Goal: Transaction & Acquisition: Purchase product/service

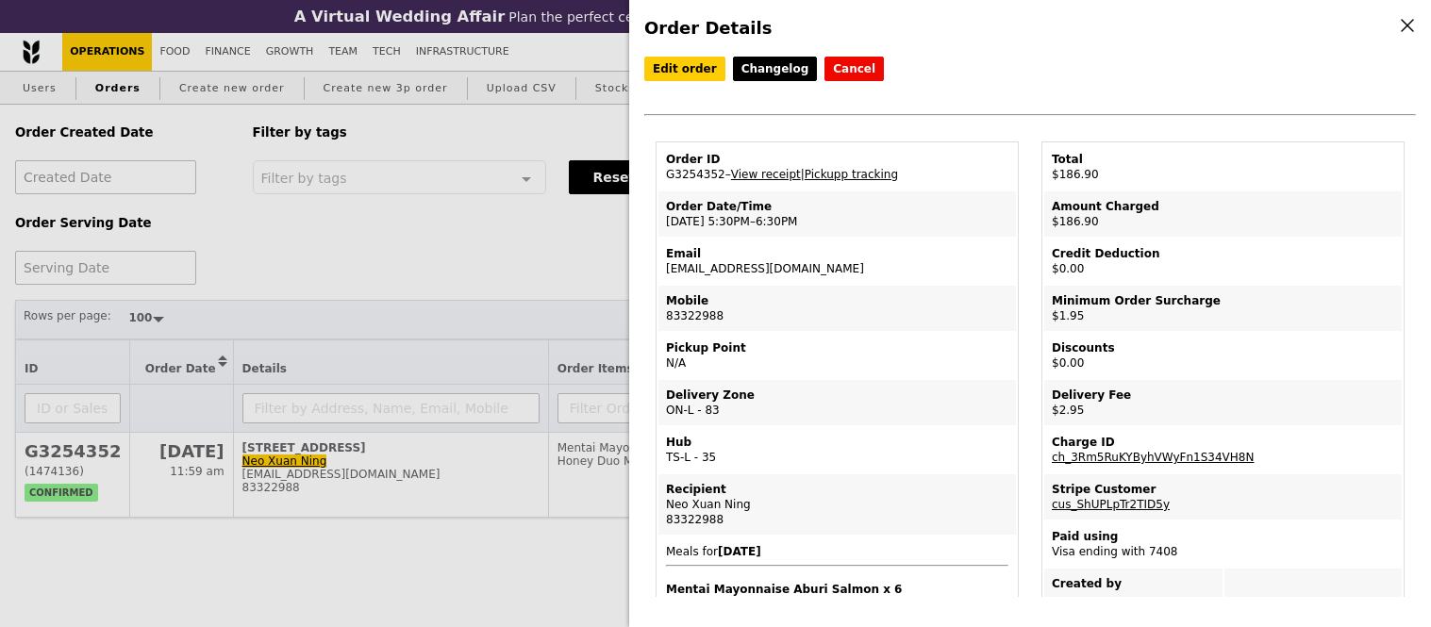
select select "100"
click at [771, 176] on link "View receipt" at bounding box center [766, 174] width 70 height 13
click at [469, 132] on div "Order Details Edit order Changelog Cancel Order ID G3254352 – View receipt | Pi…" at bounding box center [715, 313] width 1431 height 627
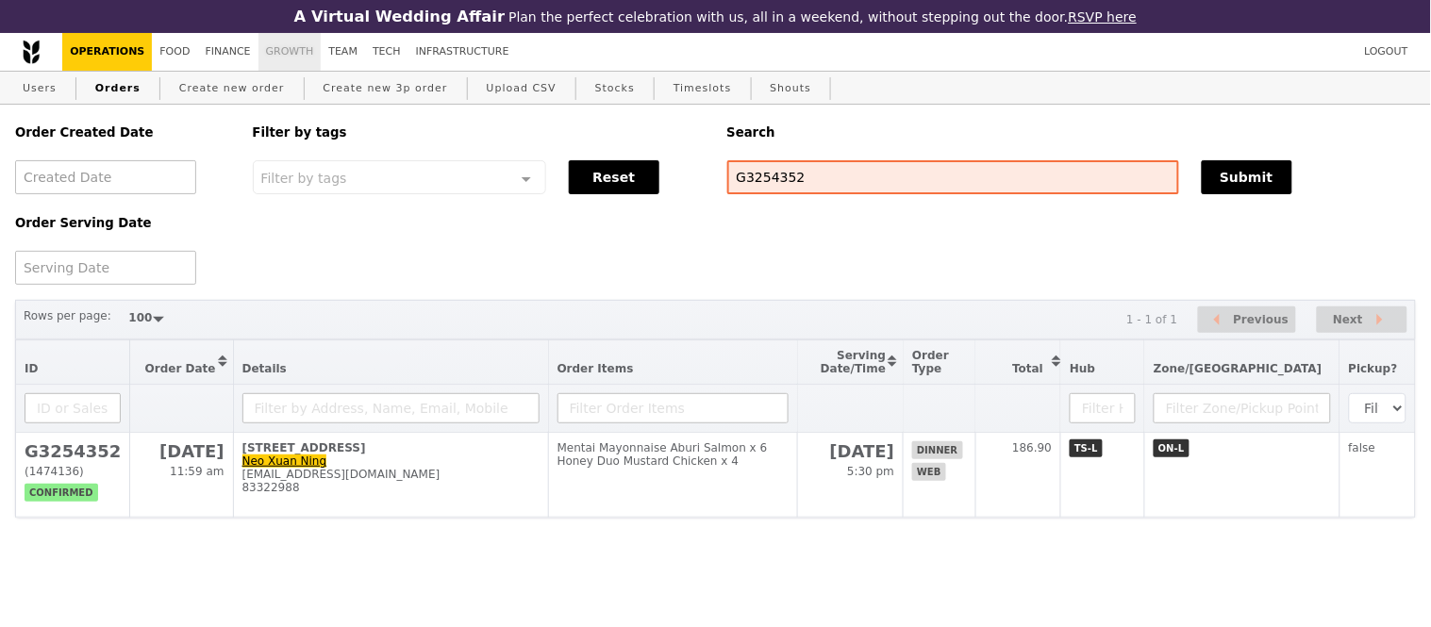
click at [291, 51] on link "Growth" at bounding box center [289, 52] width 63 height 38
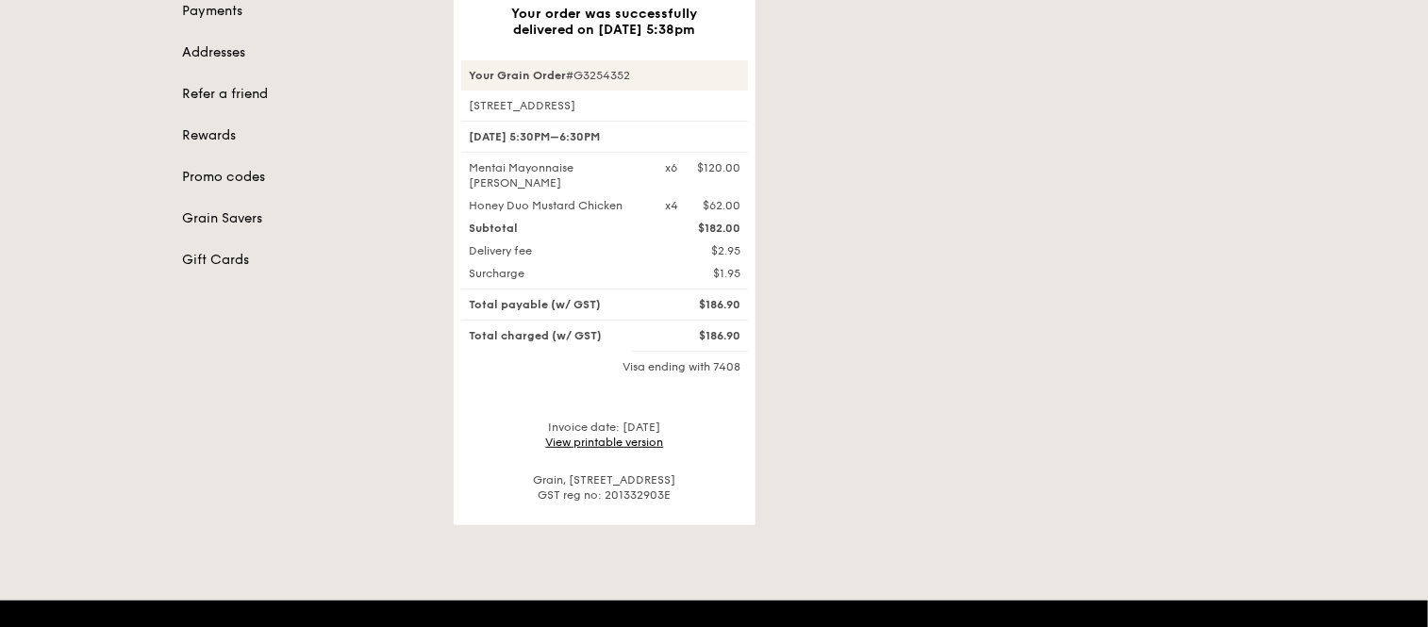
scroll to position [334, 0]
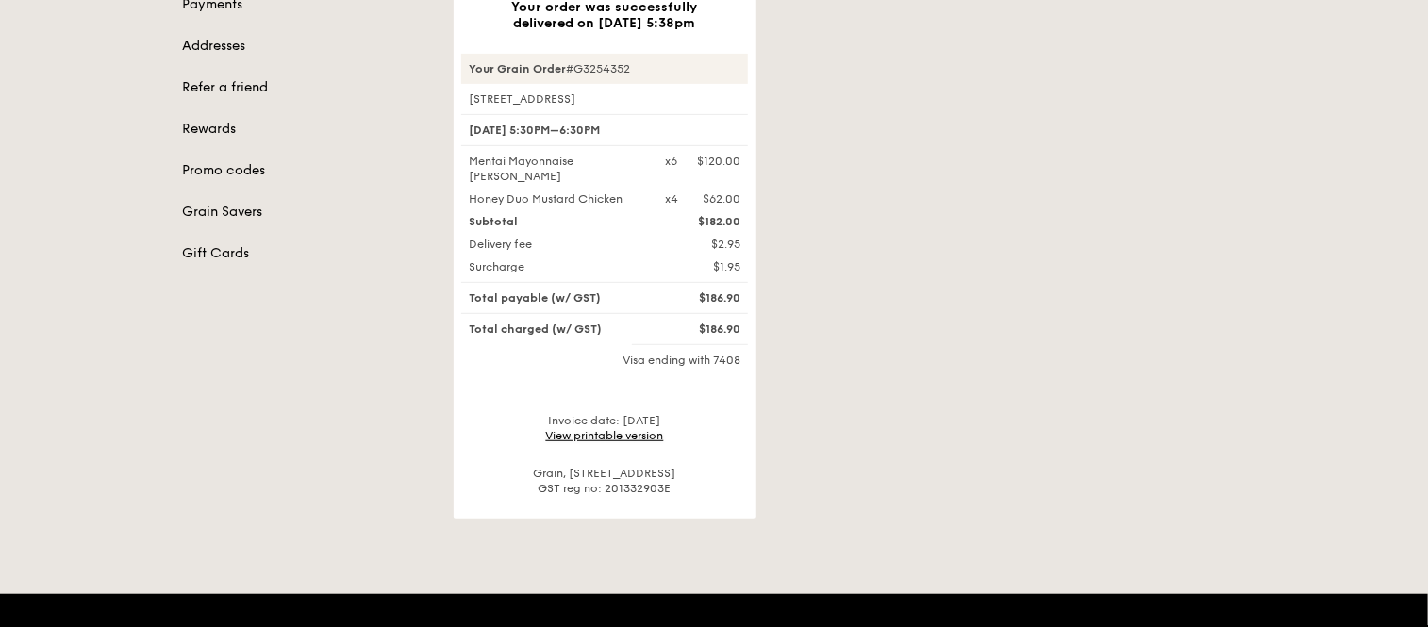
click at [646, 437] on link "View printable version" at bounding box center [605, 435] width 118 height 13
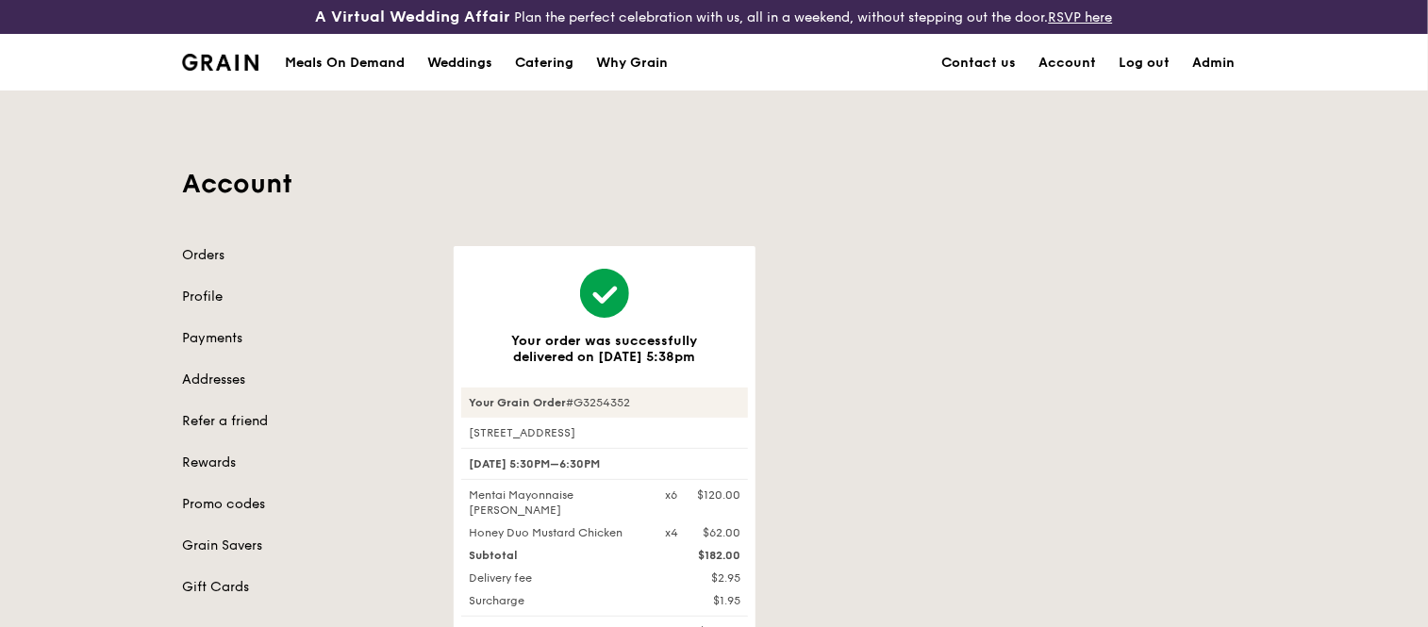
click at [783, 168] on h1 "Account" at bounding box center [714, 184] width 1064 height 34
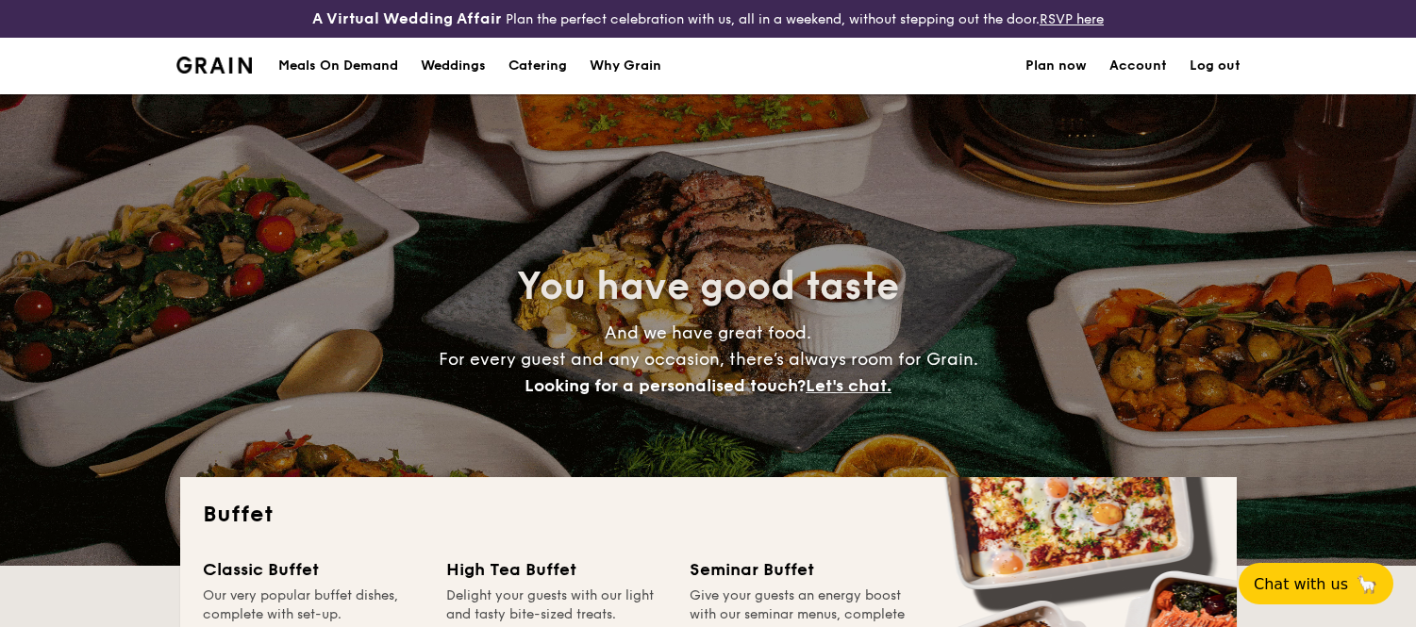
select select
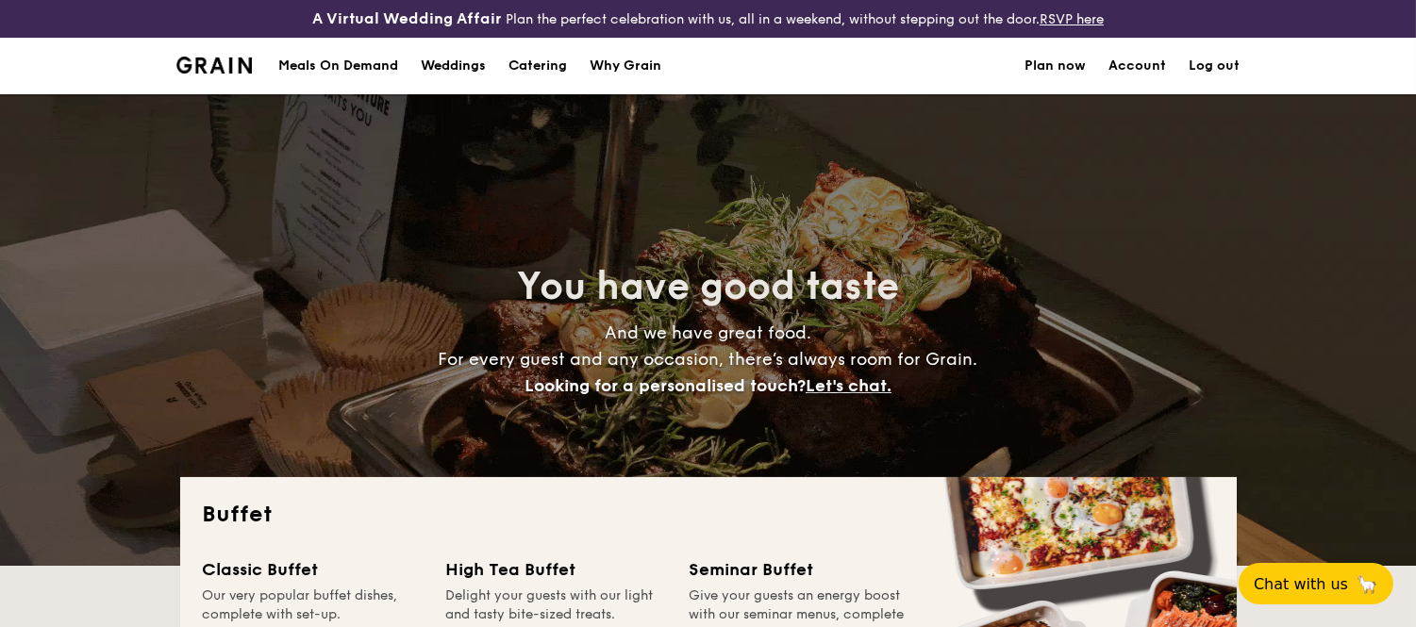
scroll to position [312, 0]
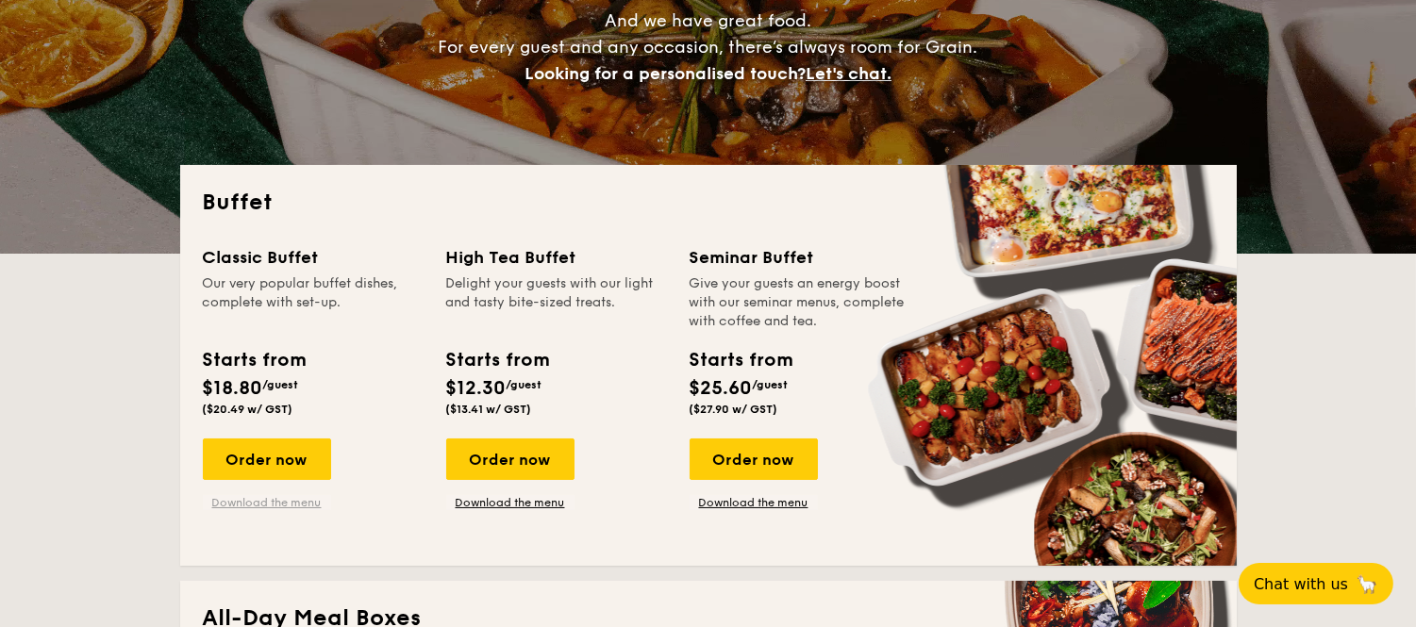
click at [268, 502] on link "Download the menu" at bounding box center [267, 502] width 128 height 15
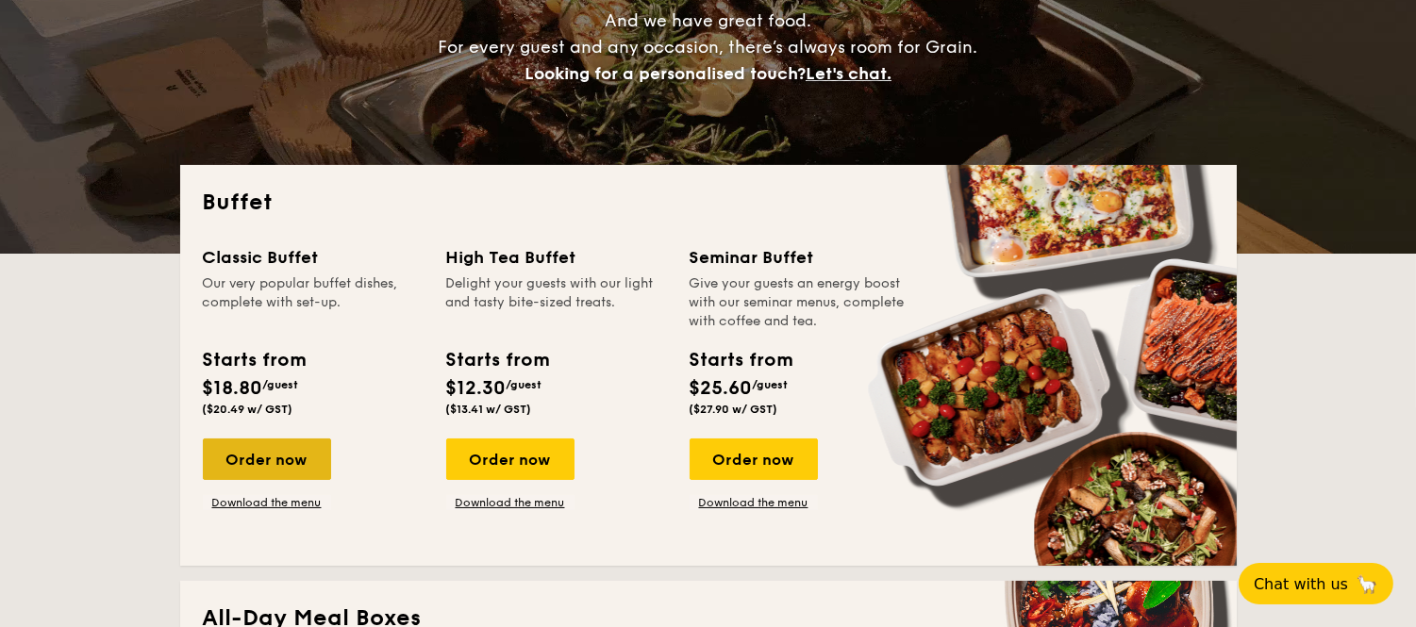
click at [266, 464] on div "Order now" at bounding box center [267, 460] width 128 height 42
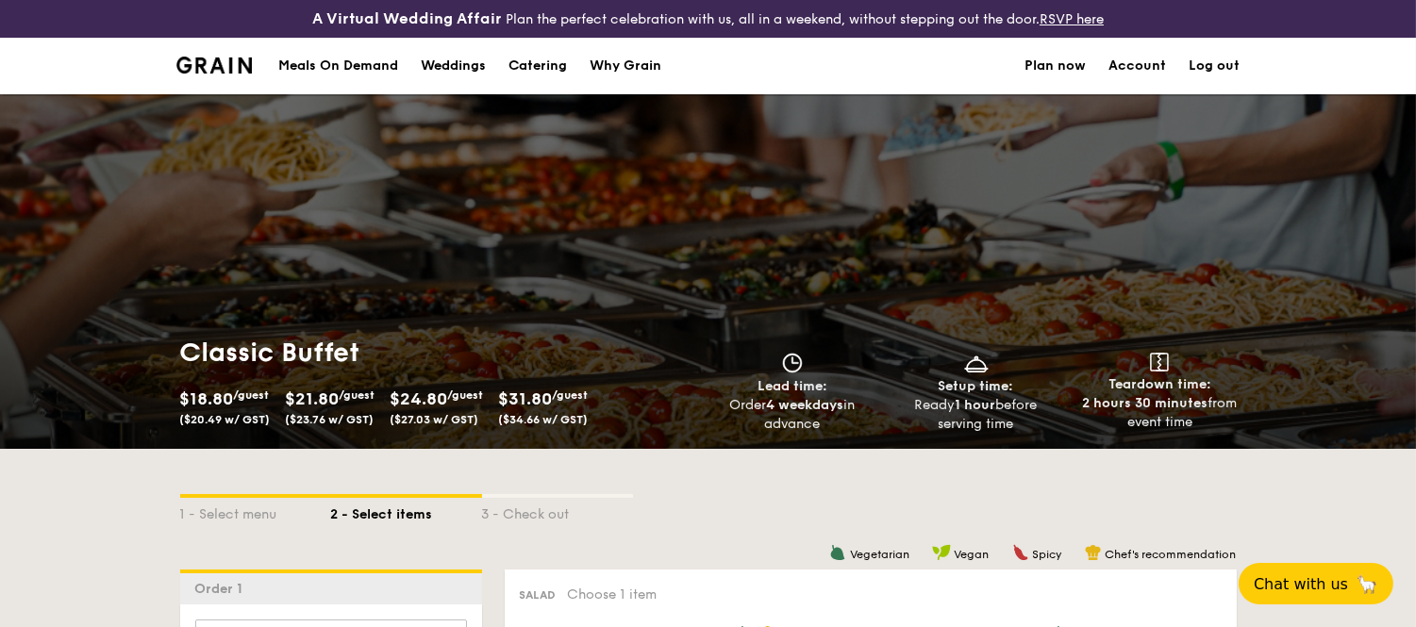
click at [539, 52] on div "Catering" at bounding box center [537, 66] width 58 height 57
select select
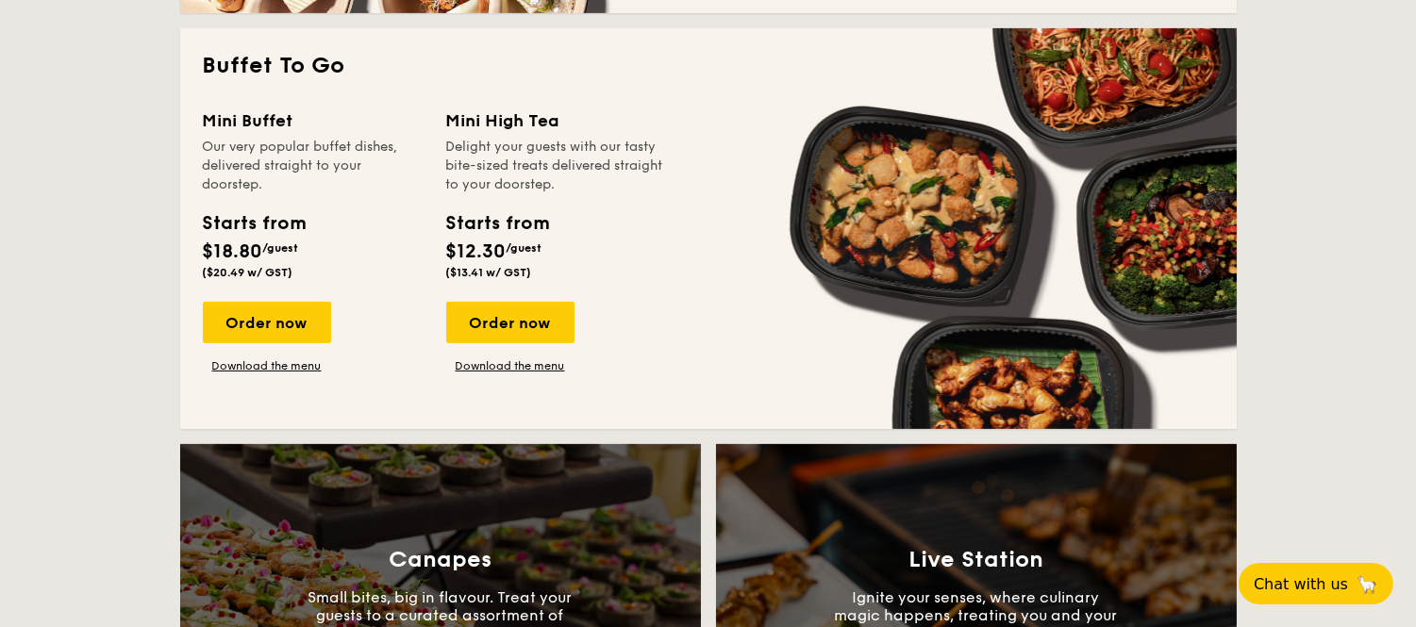
scroll to position [1283, 0]
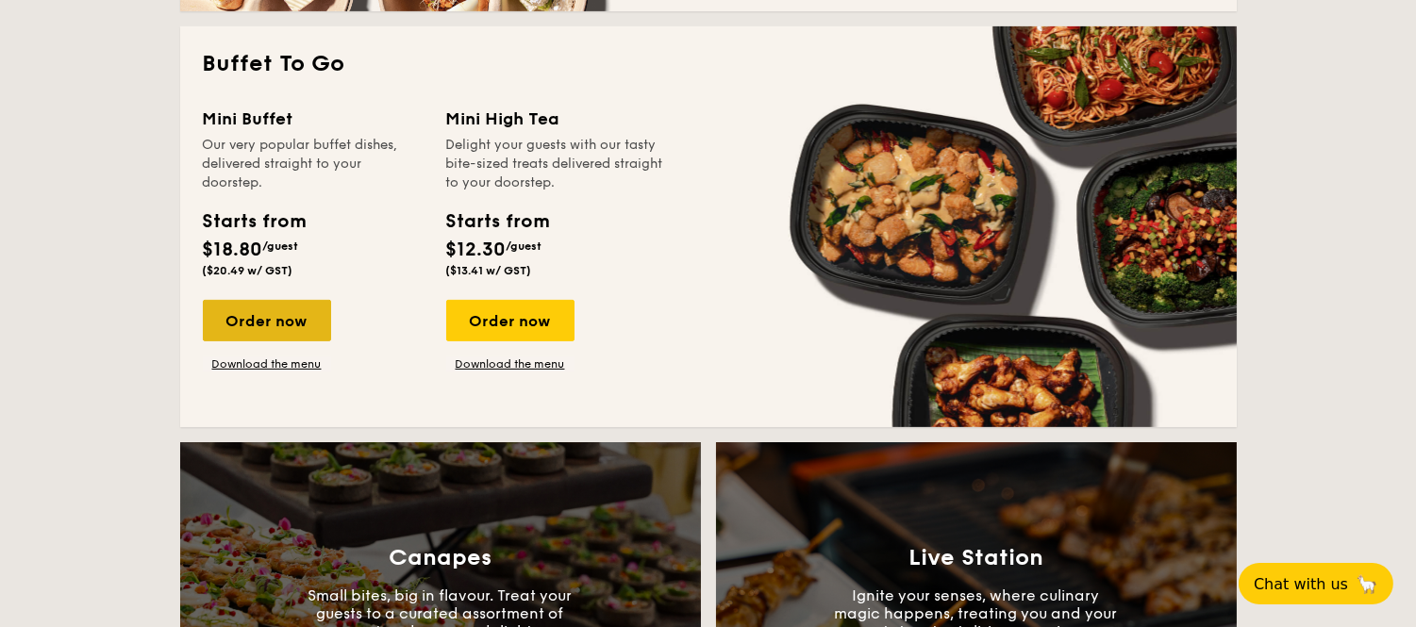
click at [261, 314] on div "Order now" at bounding box center [267, 321] width 128 height 42
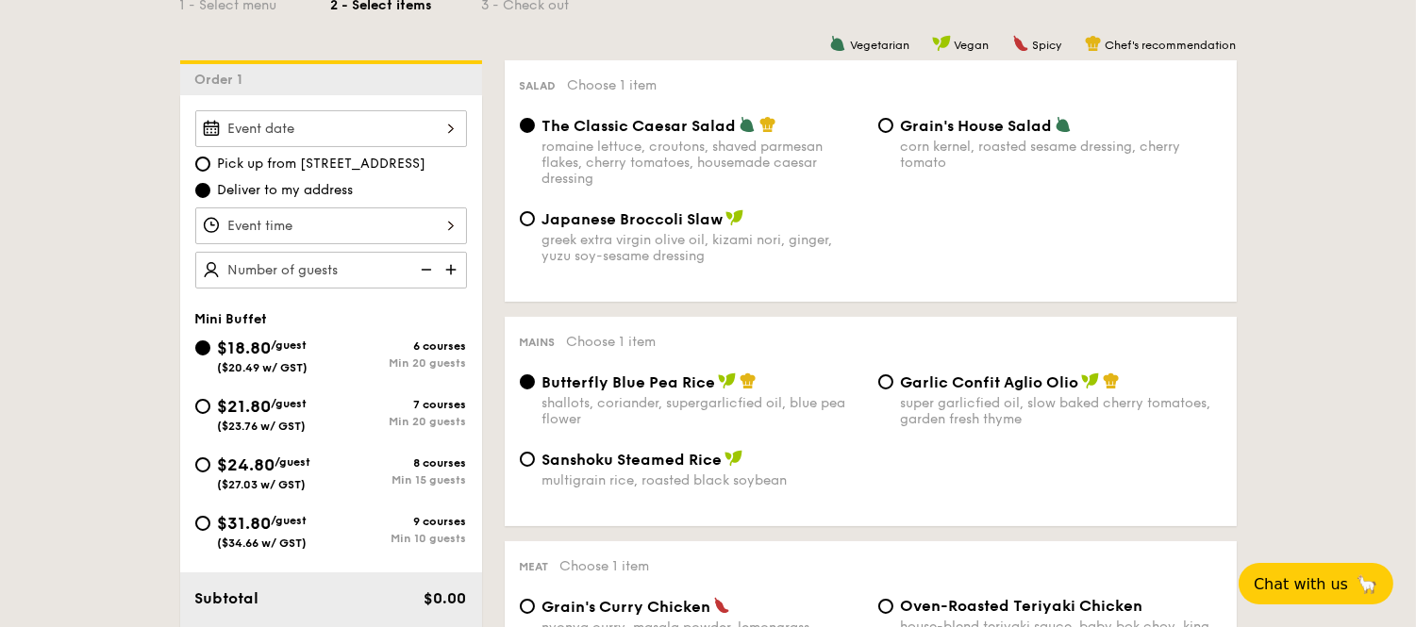
scroll to position [507, 0]
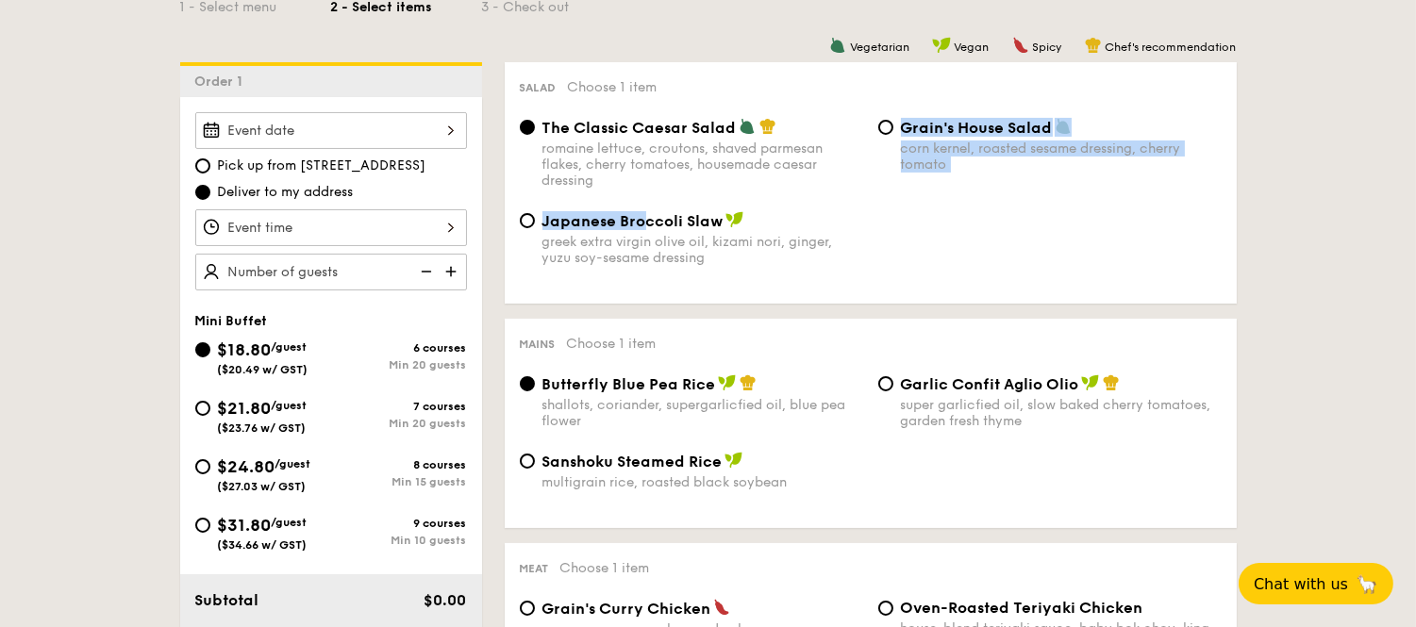
drag, startPoint x: 647, startPoint y: 224, endPoint x: 592, endPoint y: 206, distance: 57.6
click at [592, 206] on div "The Classic Caesar Salad romaine lettuce, croutons, shaved parmesan flakes, che…" at bounding box center [871, 203] width 702 height 171
click at [522, 125] on input "The Classic Caesar Salad romaine lettuce, croutons, shaved parmesan flakes, che…" at bounding box center [527, 127] width 15 height 15
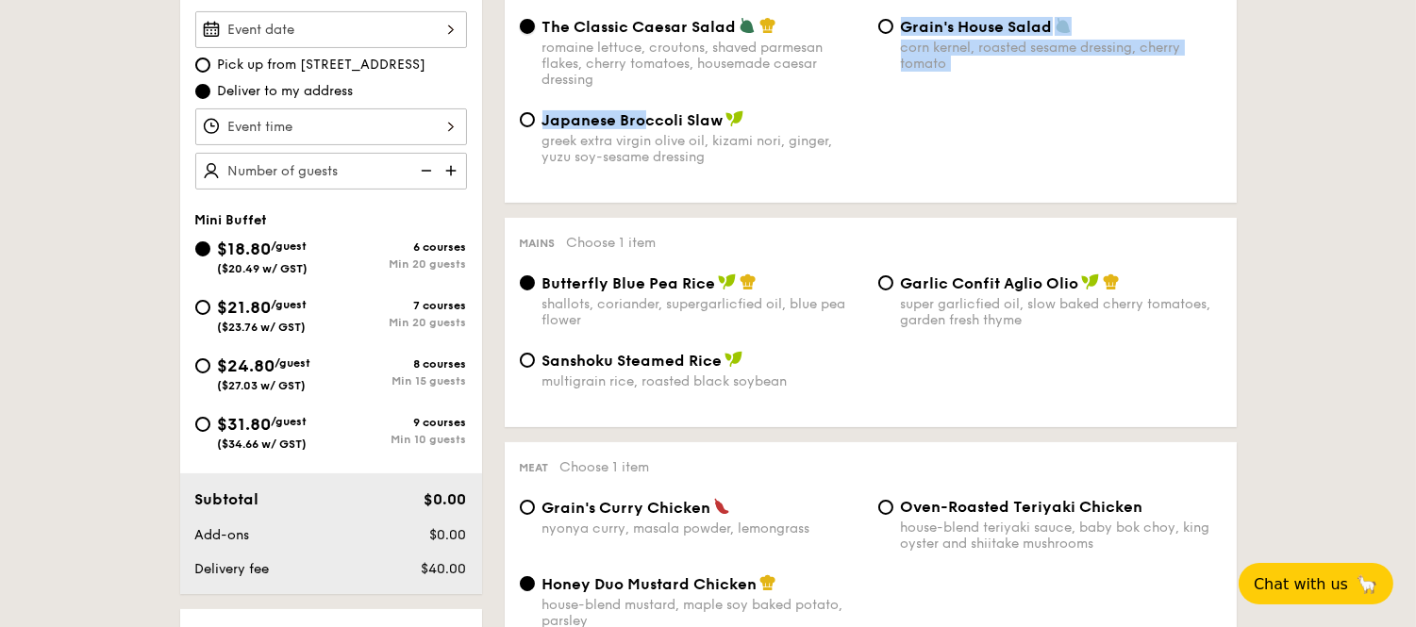
scroll to position [609, 0]
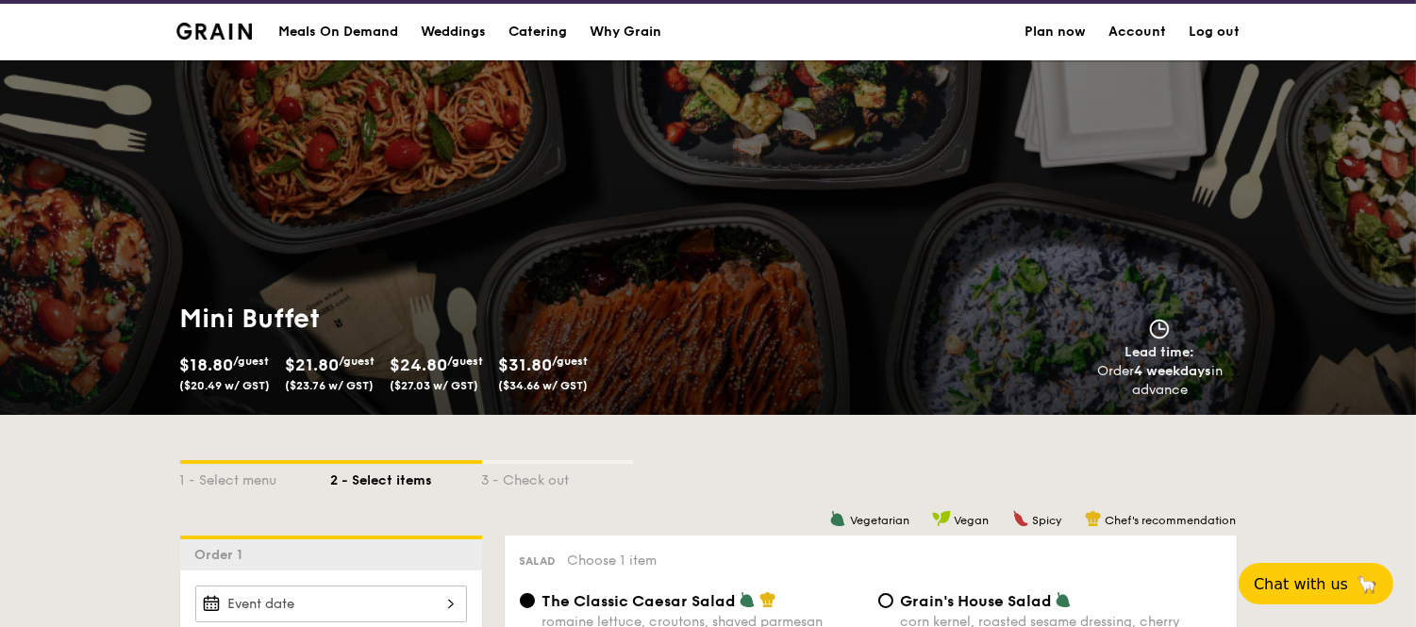
scroll to position [0, 0]
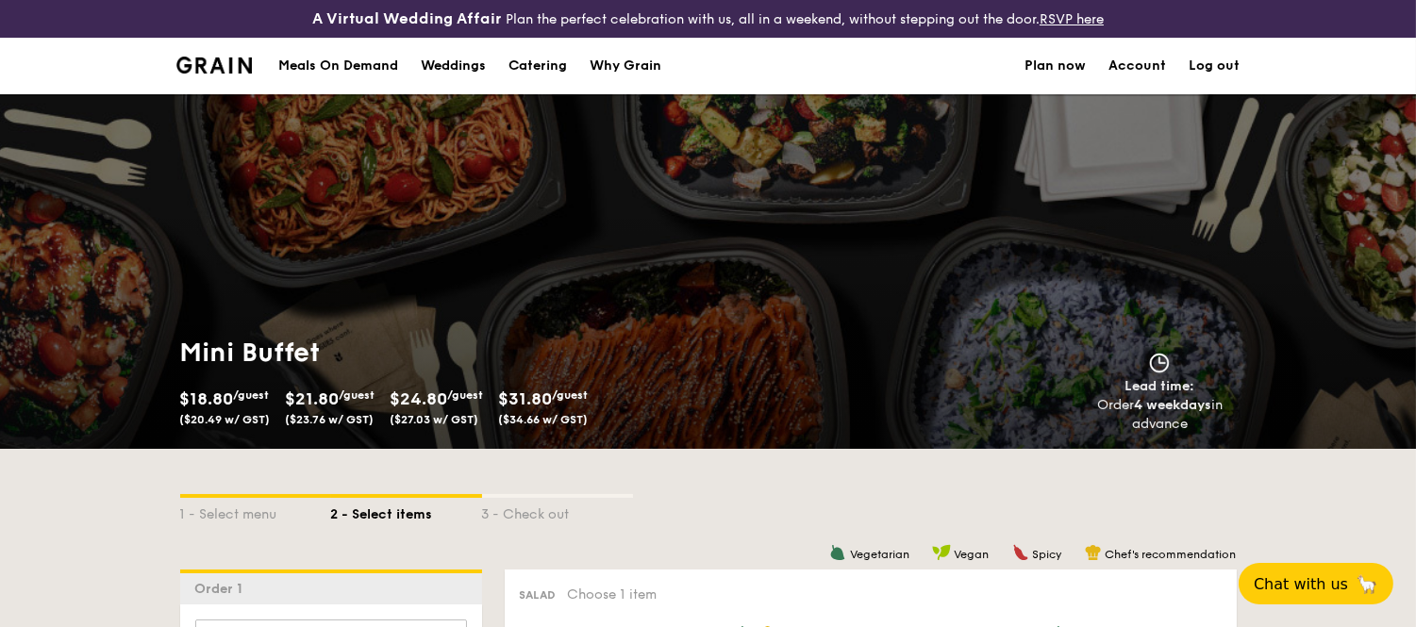
click at [524, 61] on div "Catering" at bounding box center [537, 66] width 58 height 57
select select
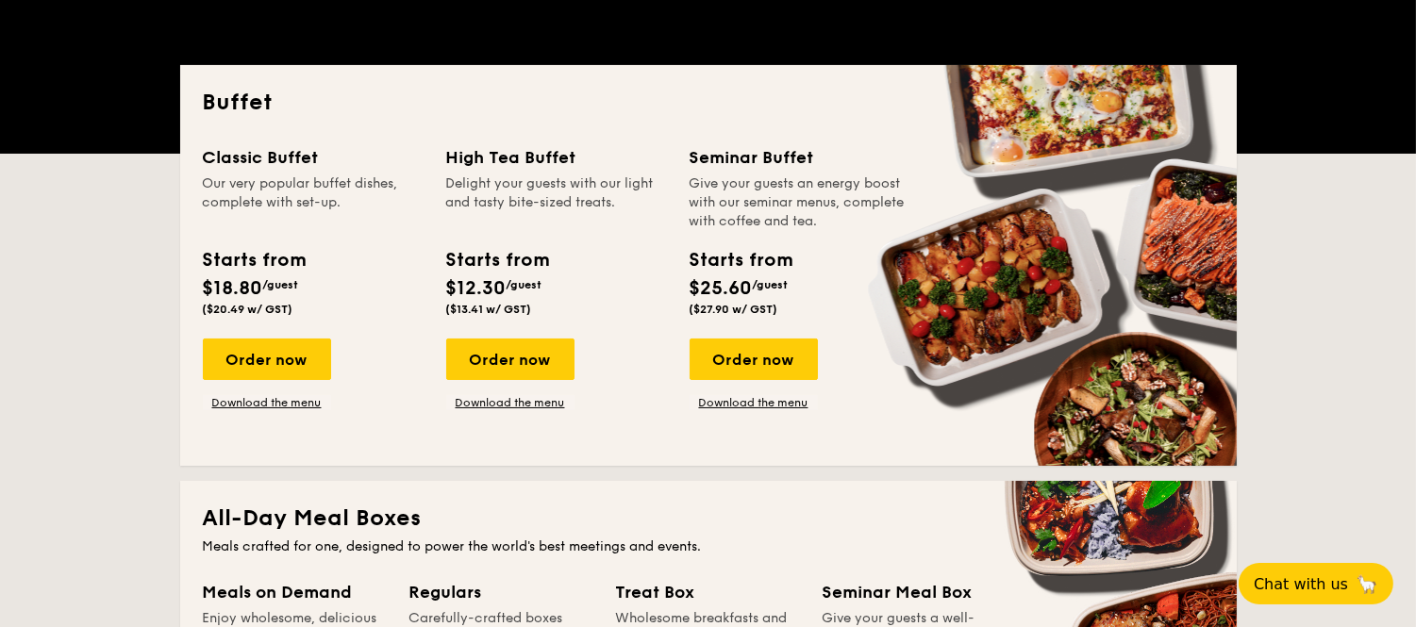
scroll to position [413, 0]
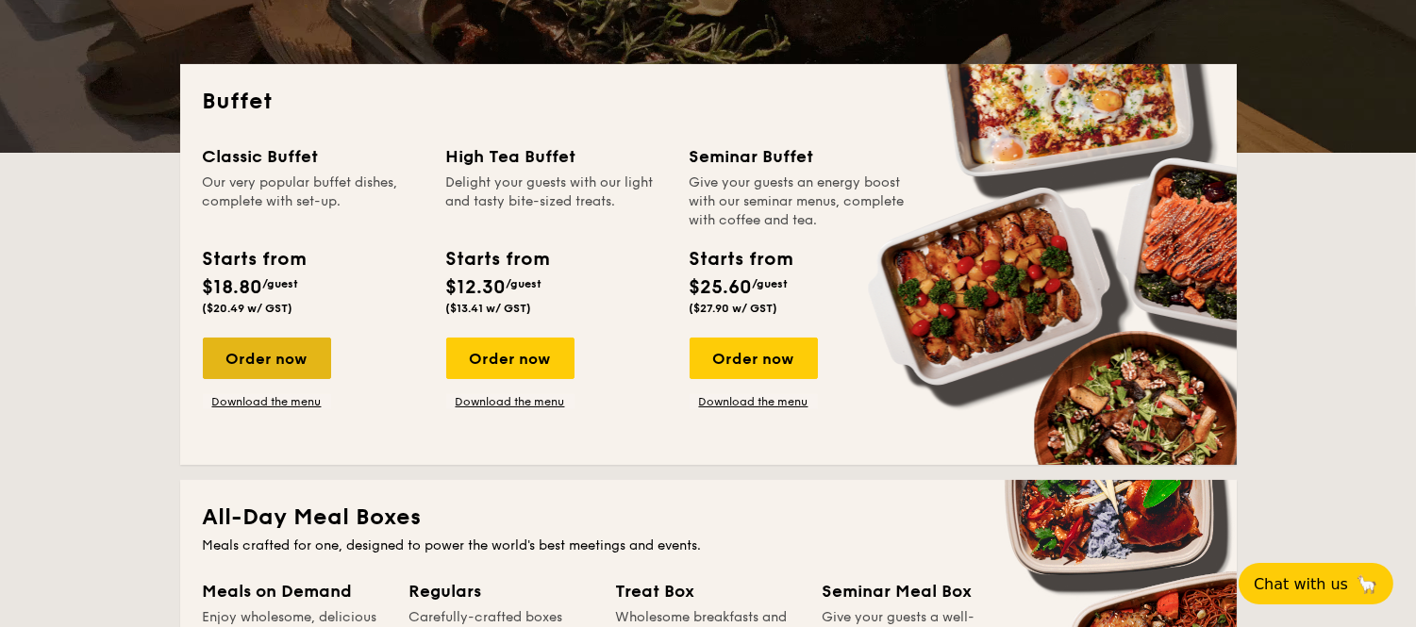
click at [266, 354] on div "Order now" at bounding box center [267, 359] width 128 height 42
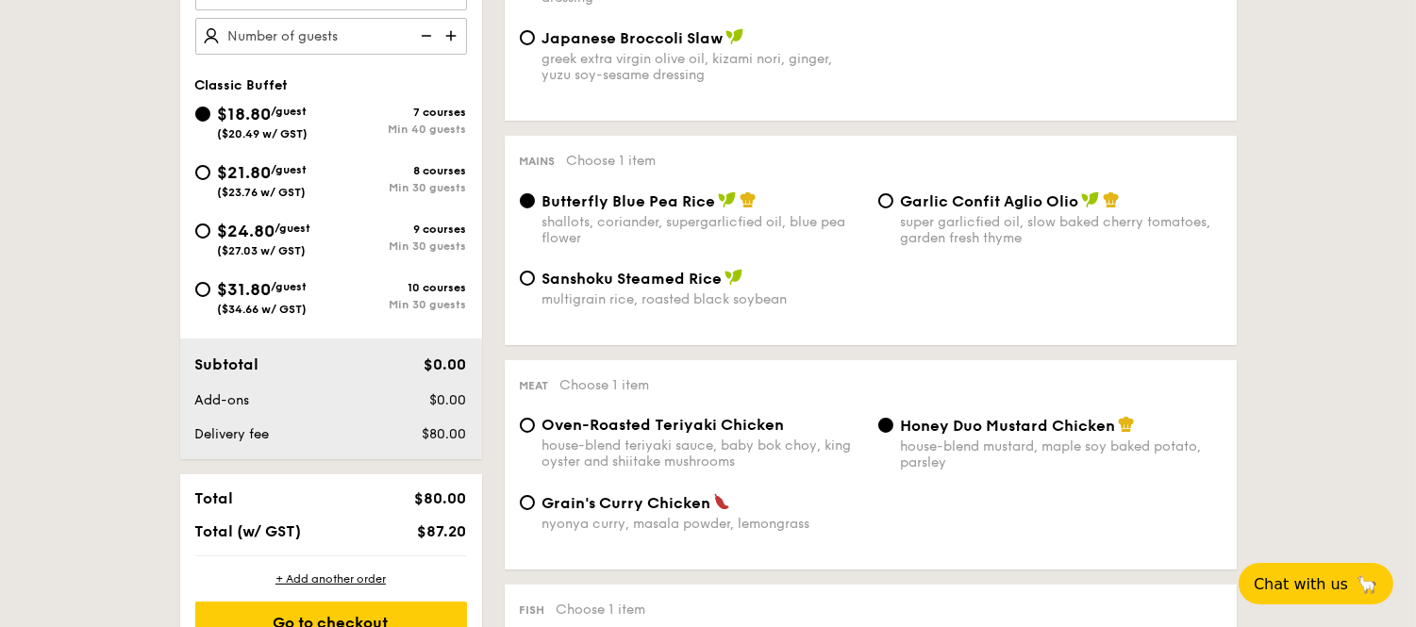
scroll to position [689, 0]
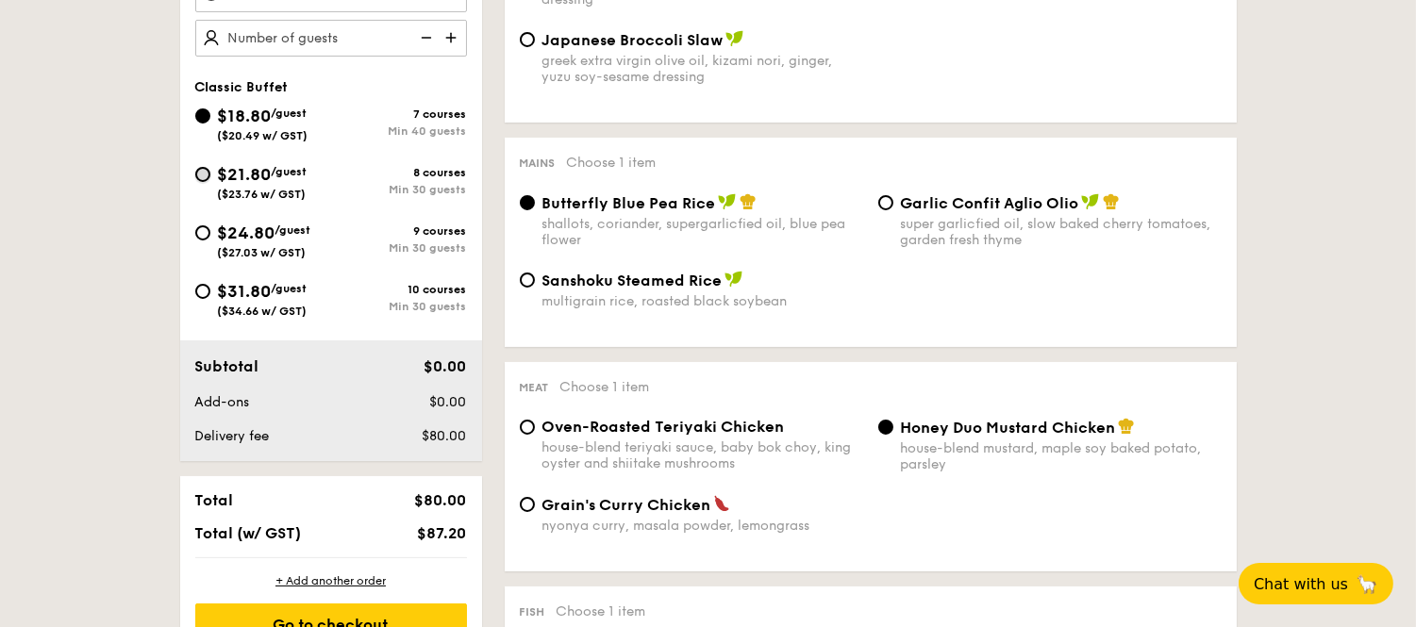
click at [204, 175] on input "$21.80 /guest ($23.76 w/ GST) 8 courses Min 30 guests" at bounding box center [202, 174] width 15 height 15
radio input "true"
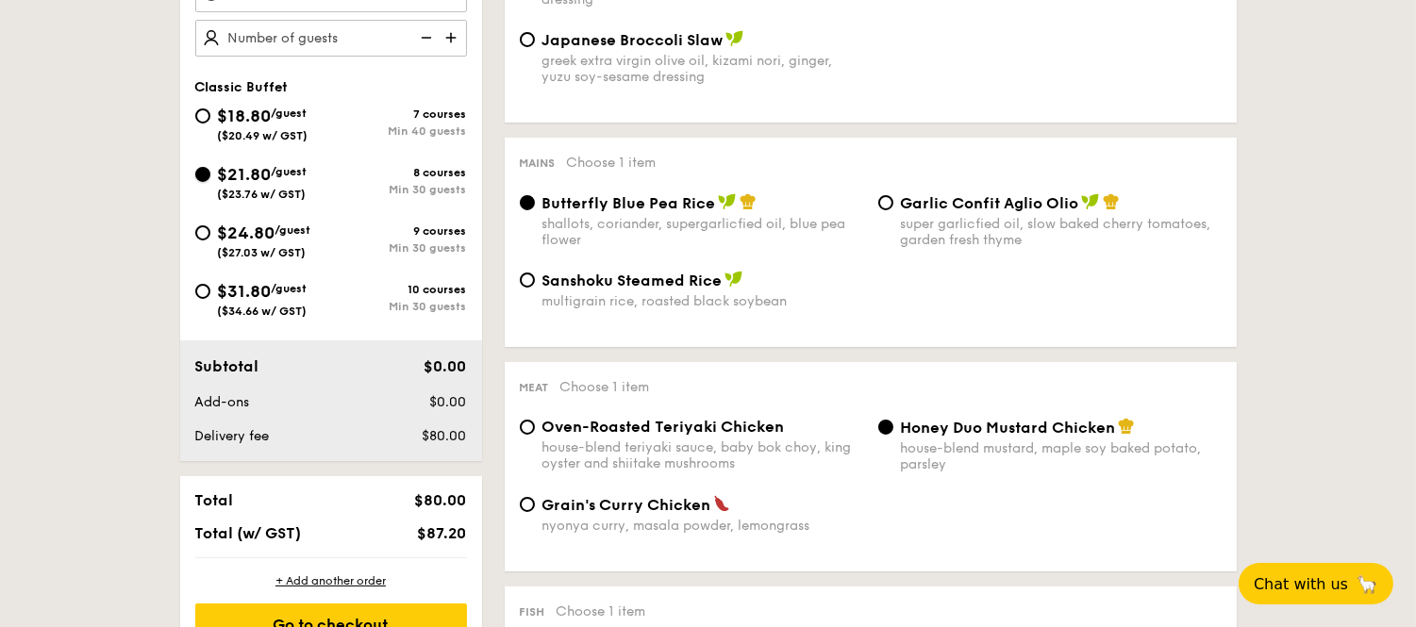
radio input "true"
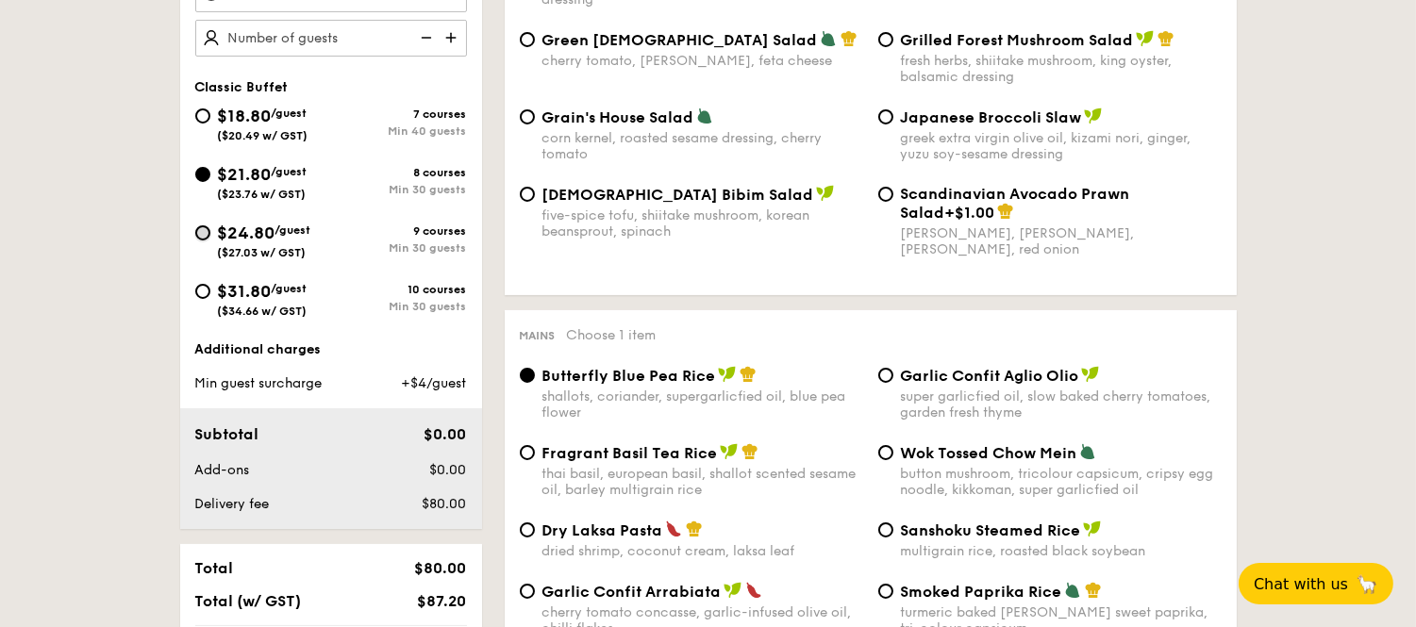
click at [200, 232] on input "$24.80 /guest ($27.03 w/ GST) 9 courses Min 30 guests" at bounding box center [202, 232] width 15 height 15
radio input "true"
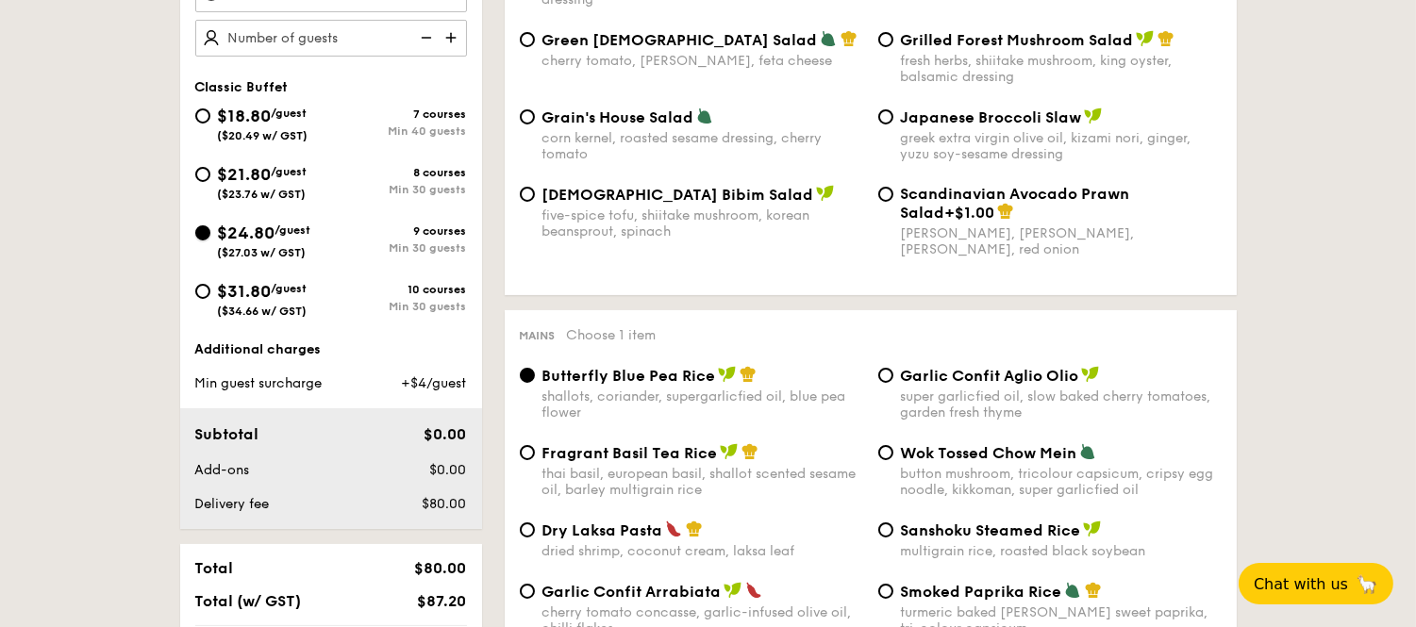
radio input "true"
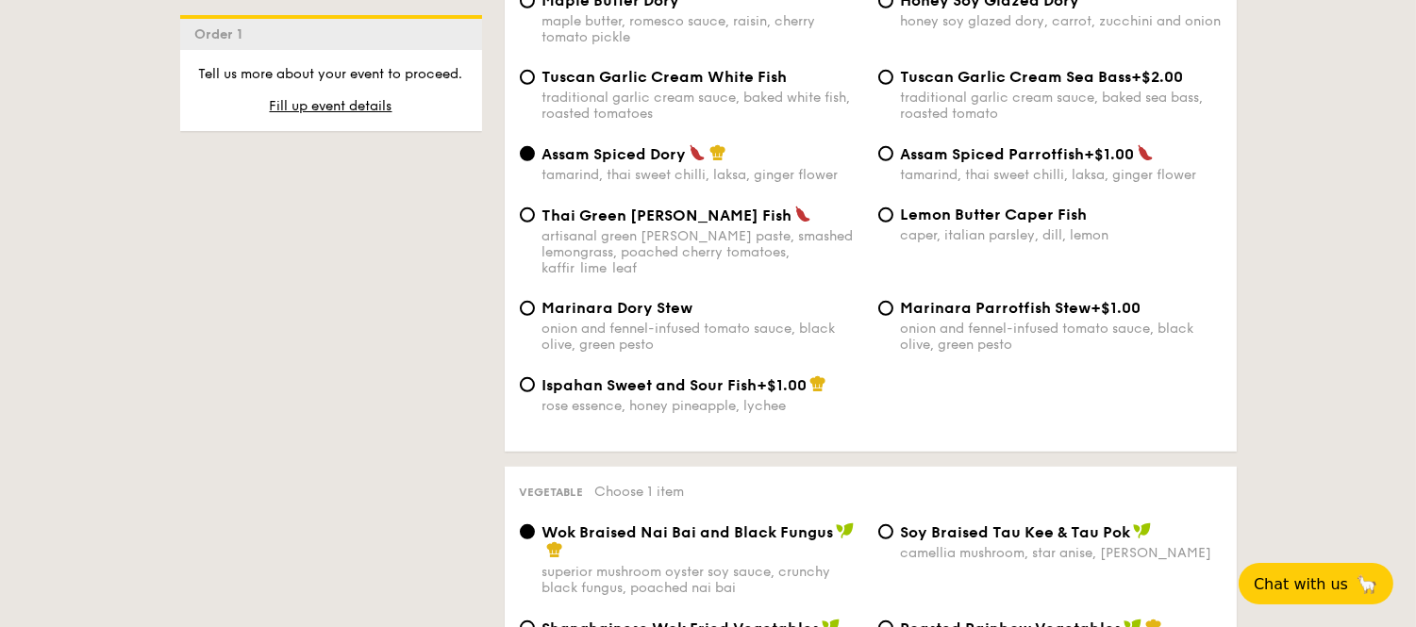
scroll to position [2010, 0]
